Goal: Transaction & Acquisition: Register for event/course

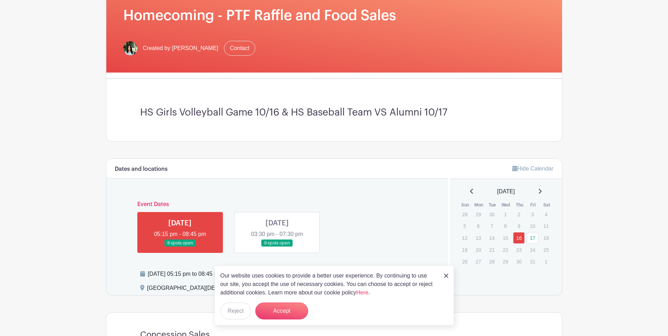
scroll to position [105, 0]
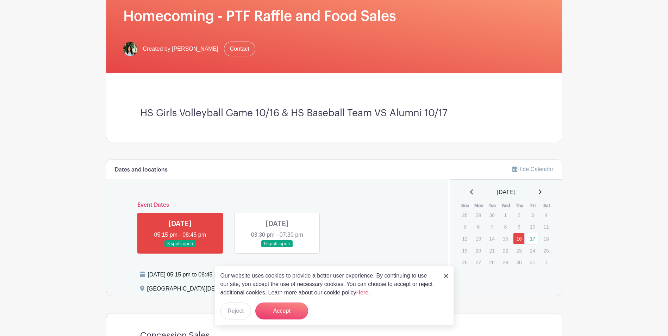
click at [277, 248] on link at bounding box center [277, 248] width 0 height 0
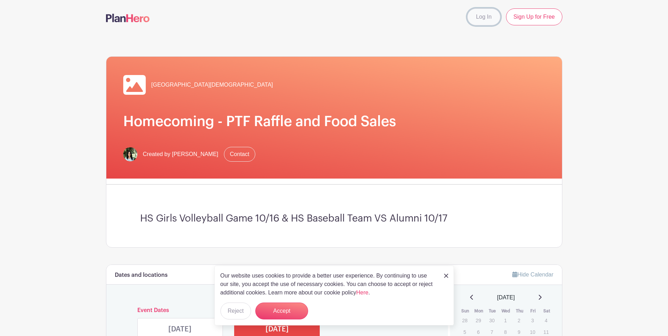
click at [479, 18] on link "Log In" at bounding box center [484, 16] width 33 height 17
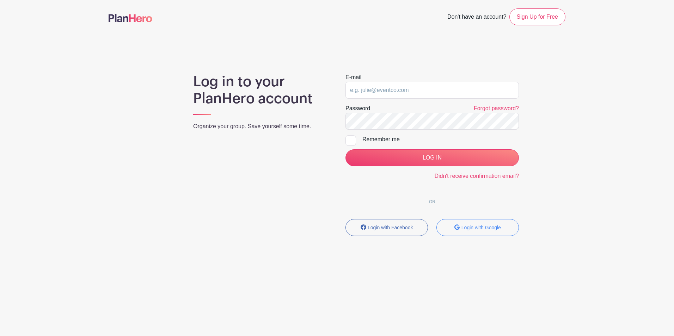
type input "[EMAIL_ADDRESS][DOMAIN_NAME]"
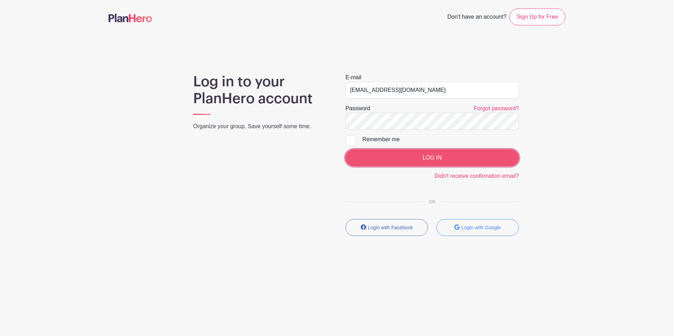
click at [411, 161] on input "LOG IN" at bounding box center [431, 157] width 173 height 17
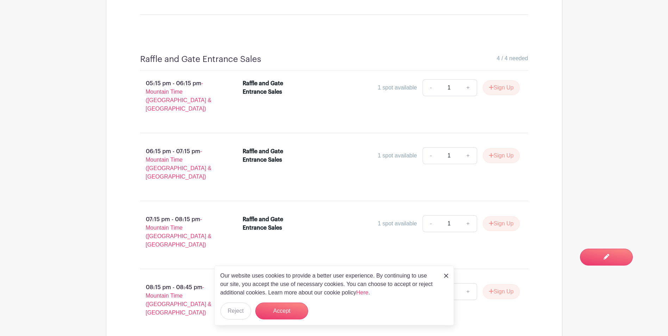
scroll to position [742, 0]
click at [283, 313] on button "Accept" at bounding box center [281, 311] width 53 height 17
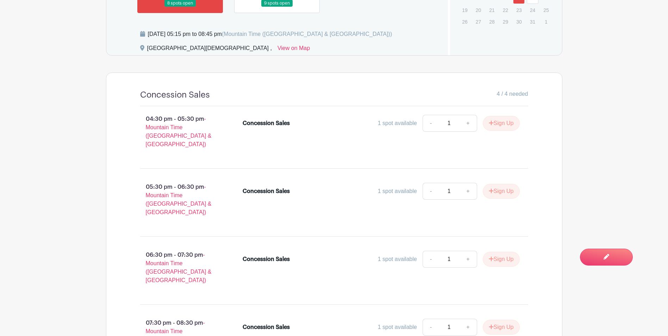
scroll to position [284, 0]
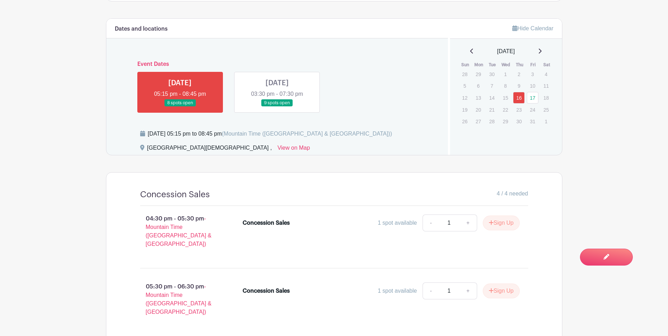
click at [277, 107] on link at bounding box center [277, 107] width 0 height 0
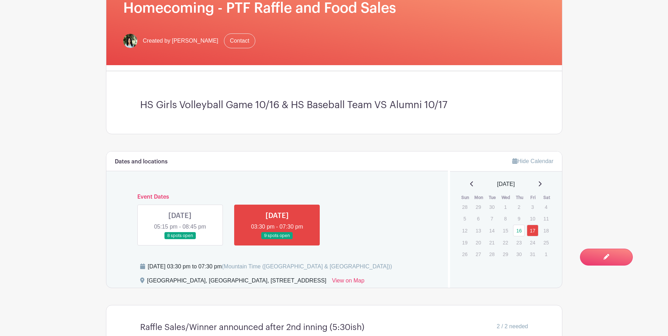
scroll to position [62, 0]
